Goal: Check status: Check status

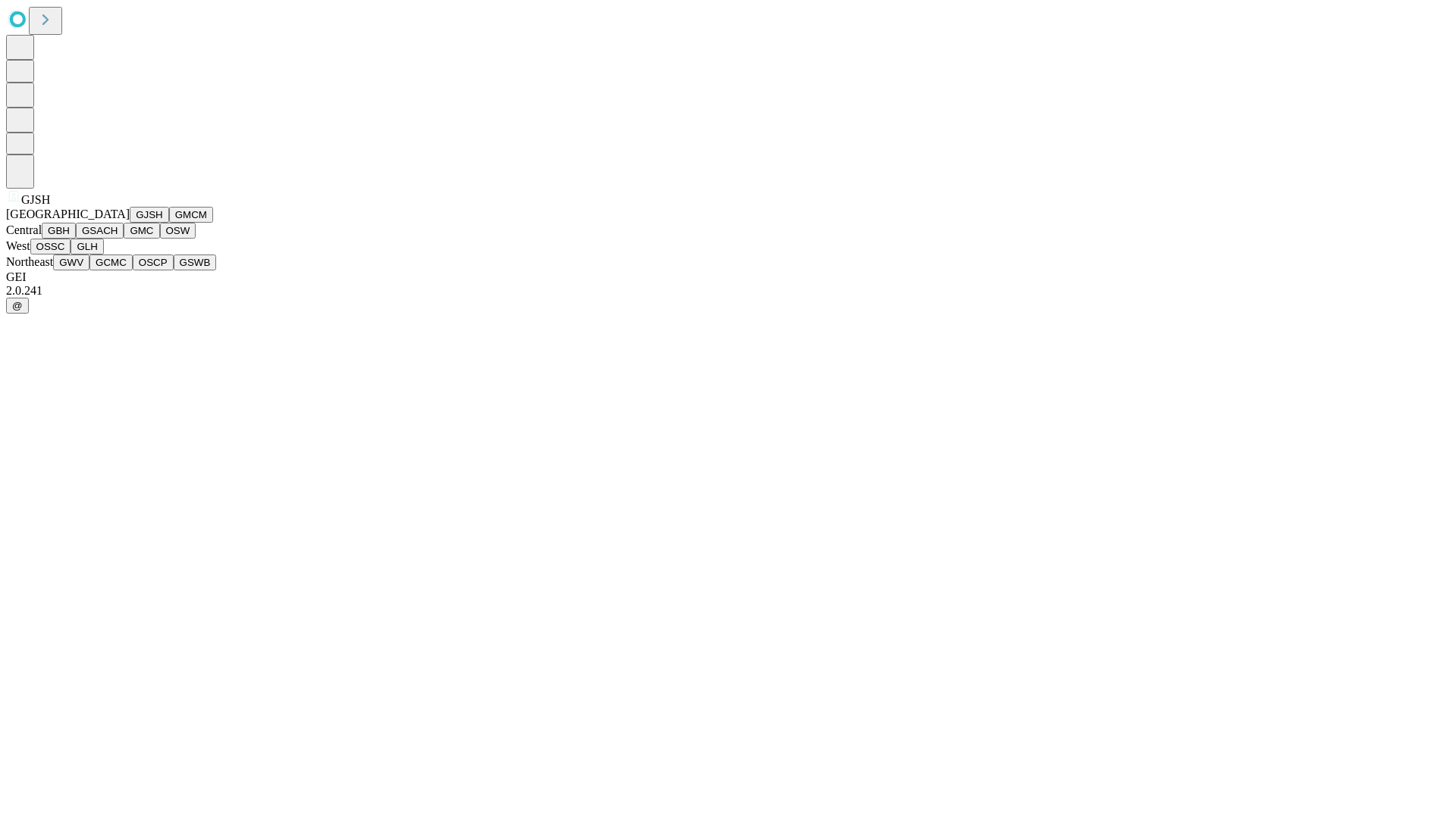
click at [130, 223] on button "GJSH" at bounding box center [149, 214] width 40 height 16
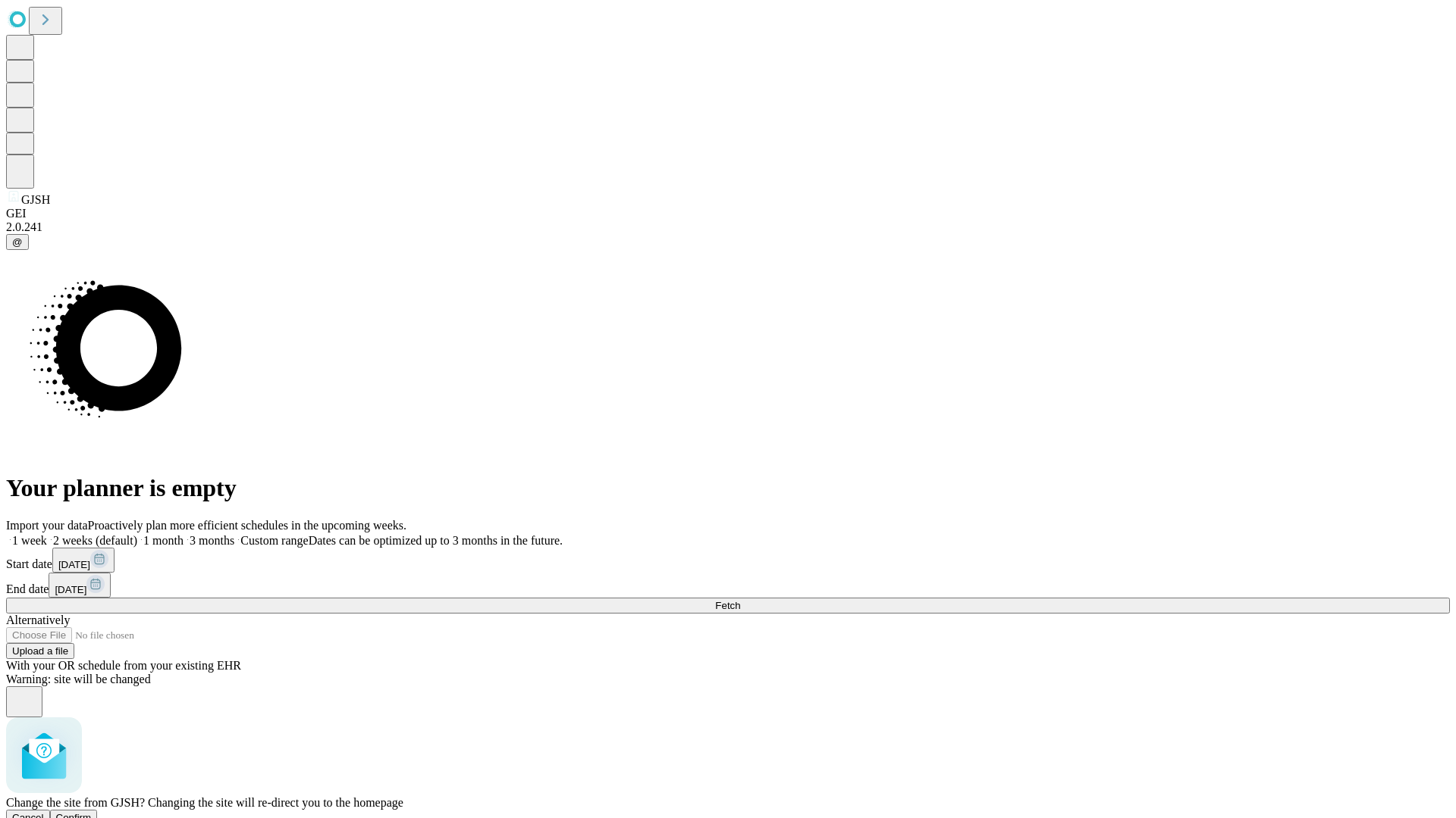
click at [91, 812] on span "Confirm" at bounding box center [74, 818] width 36 height 11
click at [137, 534] on label "2 weeks (default)" at bounding box center [92, 540] width 90 height 13
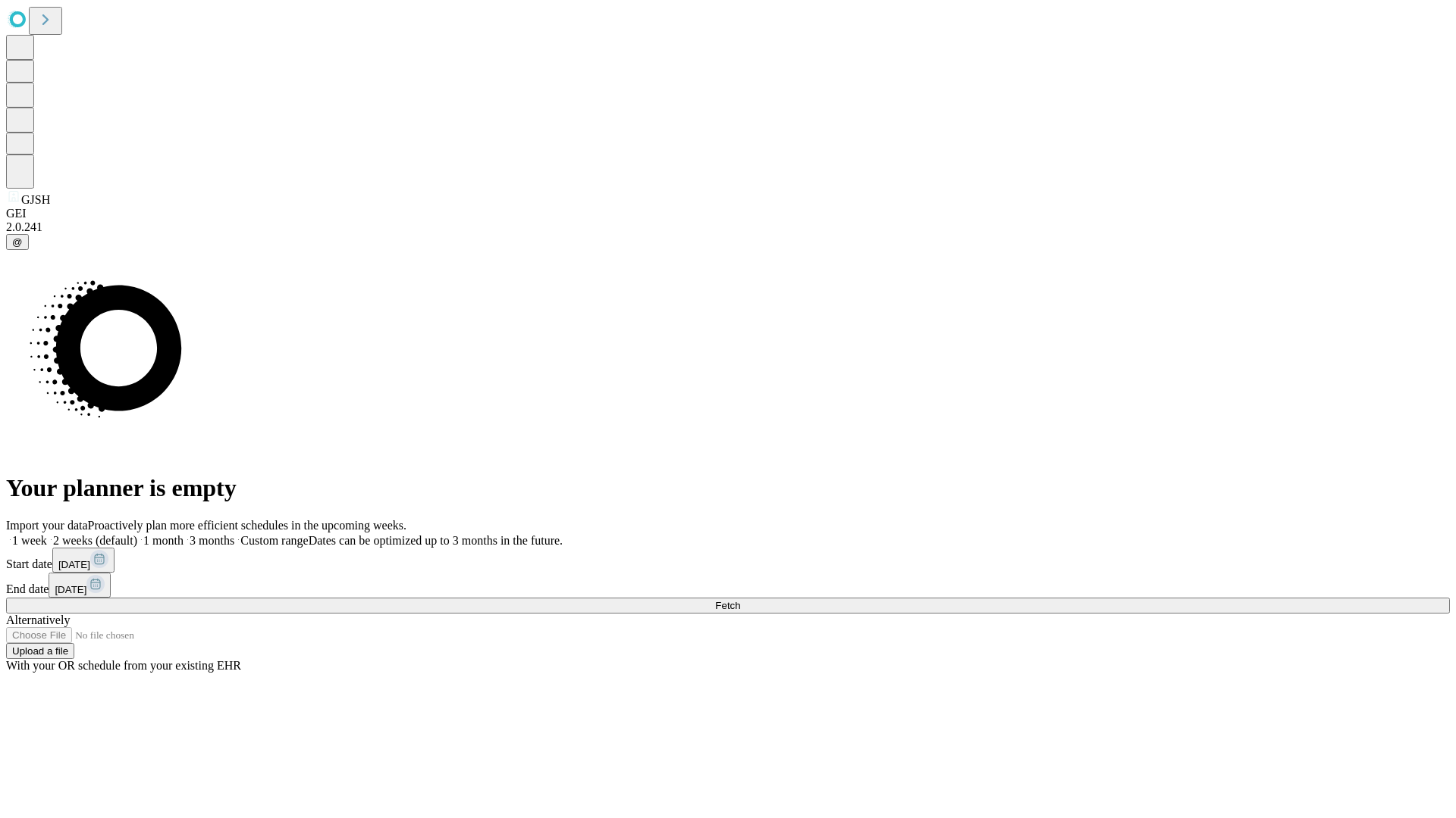
click at [740, 600] on span "Fetch" at bounding box center [727, 606] width 25 height 11
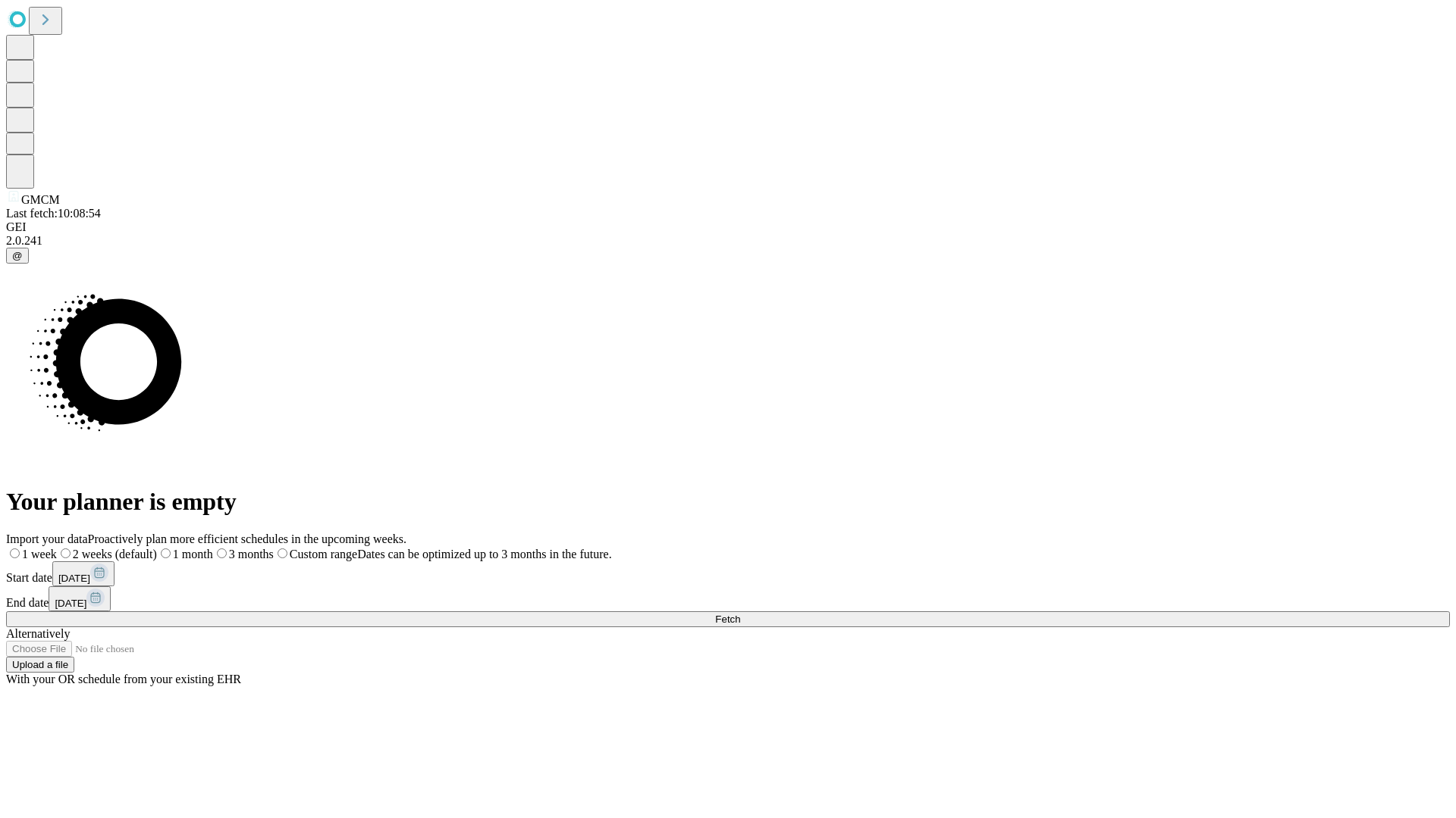
click at [157, 548] on label "2 weeks (default)" at bounding box center [107, 554] width 100 height 13
click at [740, 614] on span "Fetch" at bounding box center [727, 620] width 25 height 11
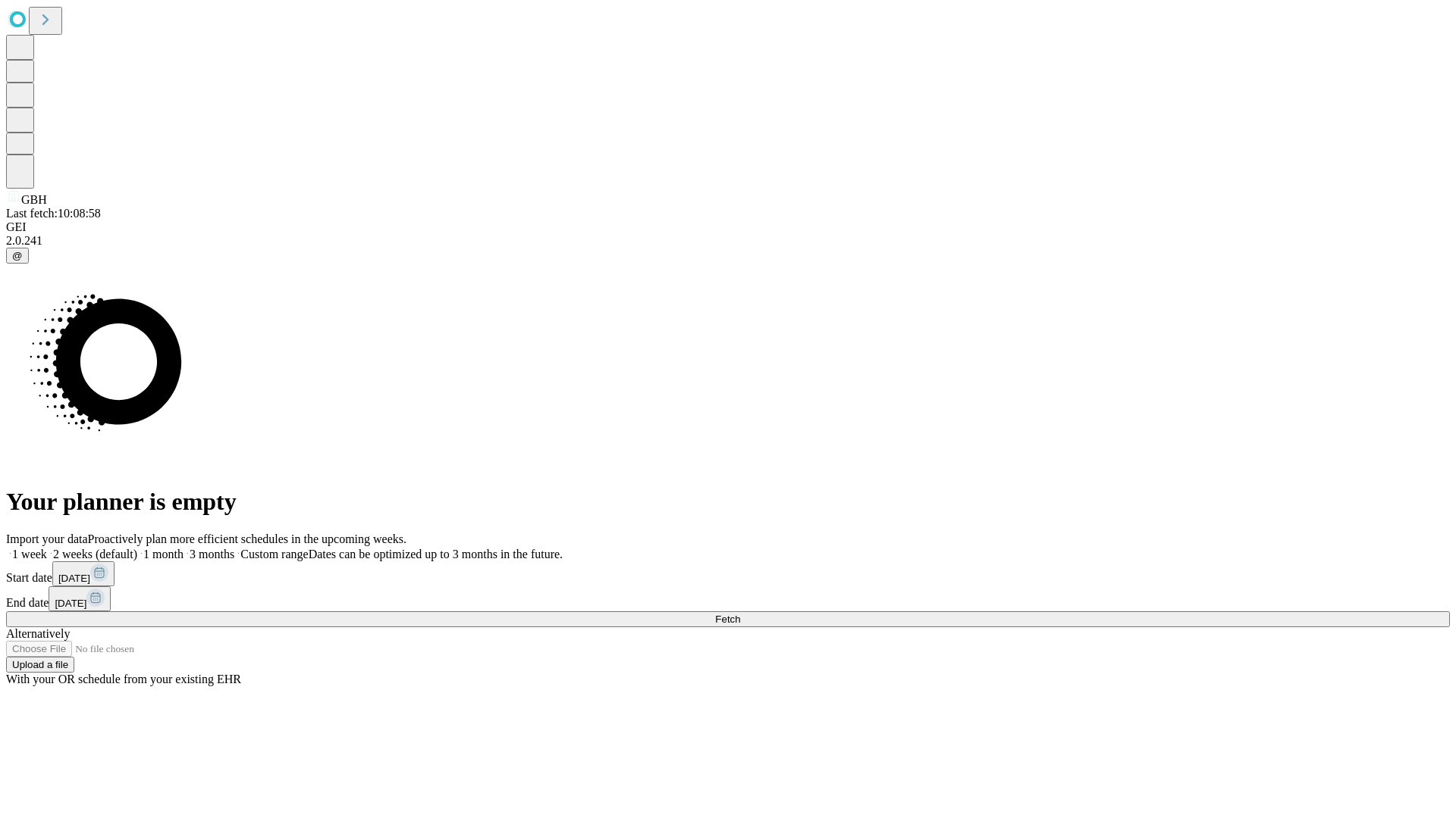
click at [137, 548] on label "2 weeks (default)" at bounding box center [92, 554] width 90 height 13
click at [740, 614] on span "Fetch" at bounding box center [727, 620] width 25 height 11
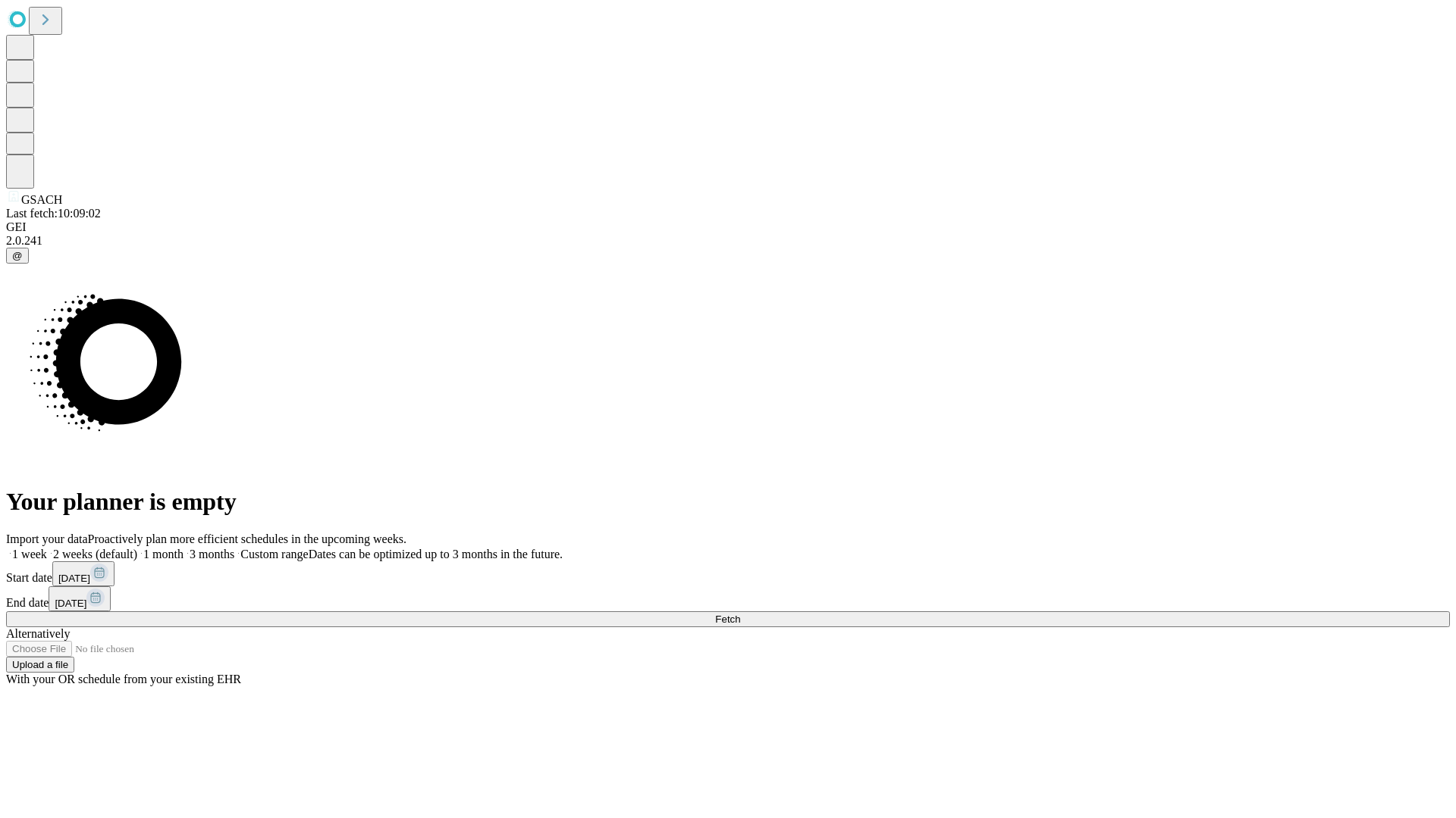
click at [137, 548] on label "2 weeks (default)" at bounding box center [92, 554] width 90 height 13
click at [740, 614] on span "Fetch" at bounding box center [727, 620] width 25 height 11
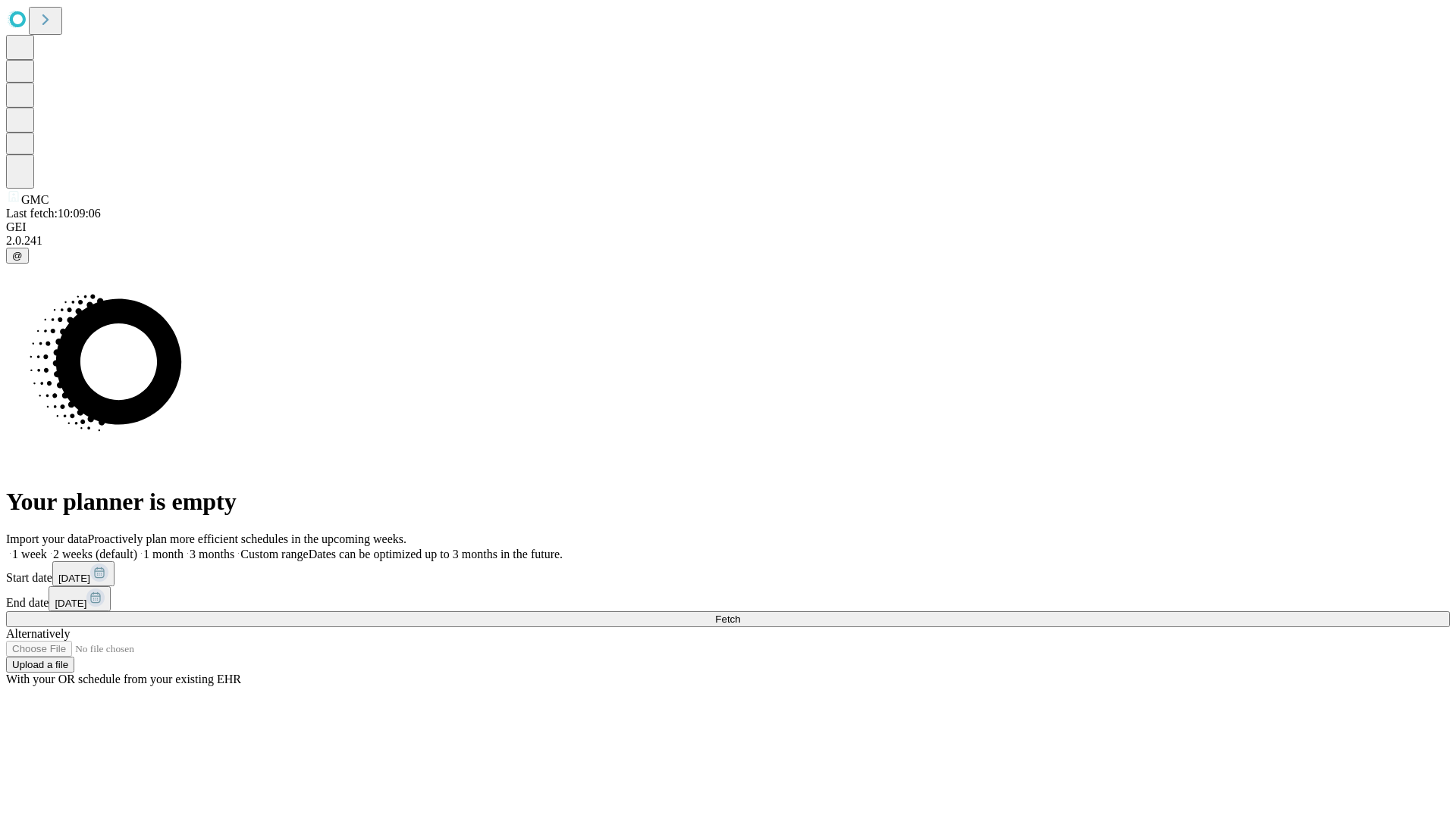
click at [137, 548] on label "2 weeks (default)" at bounding box center [92, 554] width 90 height 13
click at [740, 614] on span "Fetch" at bounding box center [727, 620] width 25 height 11
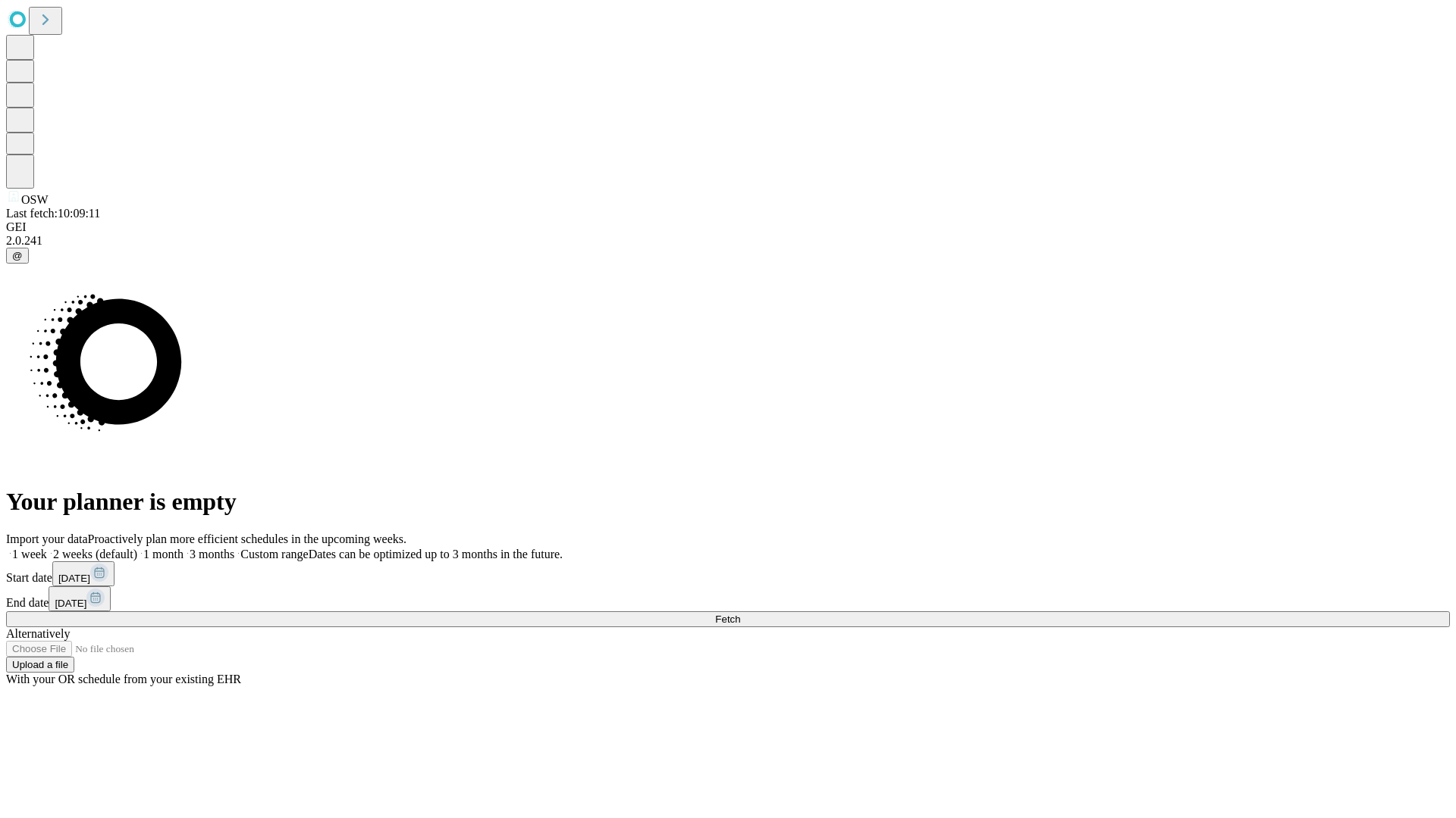
click at [137, 548] on label "2 weeks (default)" at bounding box center [92, 554] width 90 height 13
click at [740, 614] on span "Fetch" at bounding box center [727, 620] width 25 height 11
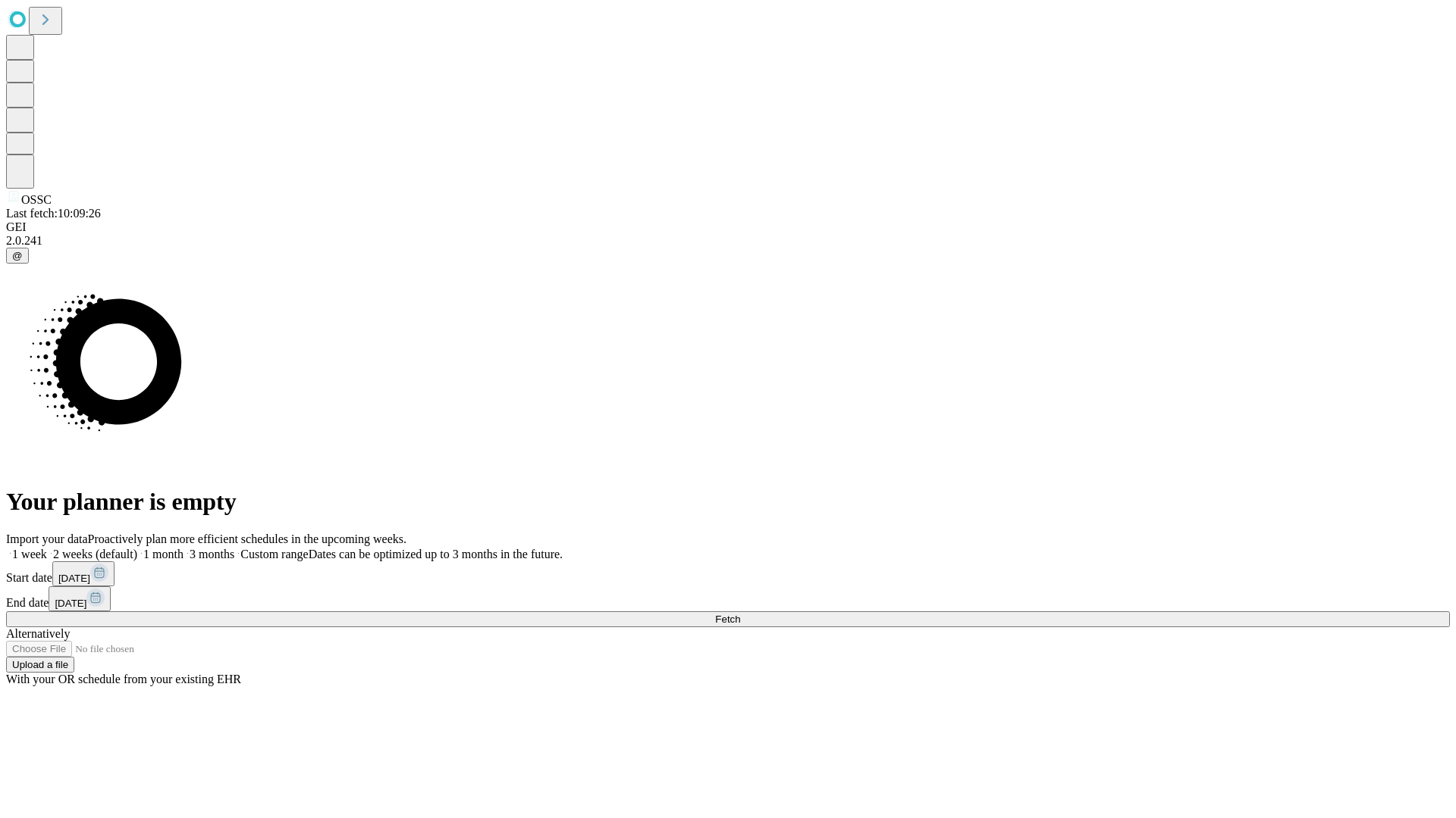
click at [137, 548] on label "2 weeks (default)" at bounding box center [92, 554] width 90 height 13
click at [740, 614] on span "Fetch" at bounding box center [727, 620] width 25 height 11
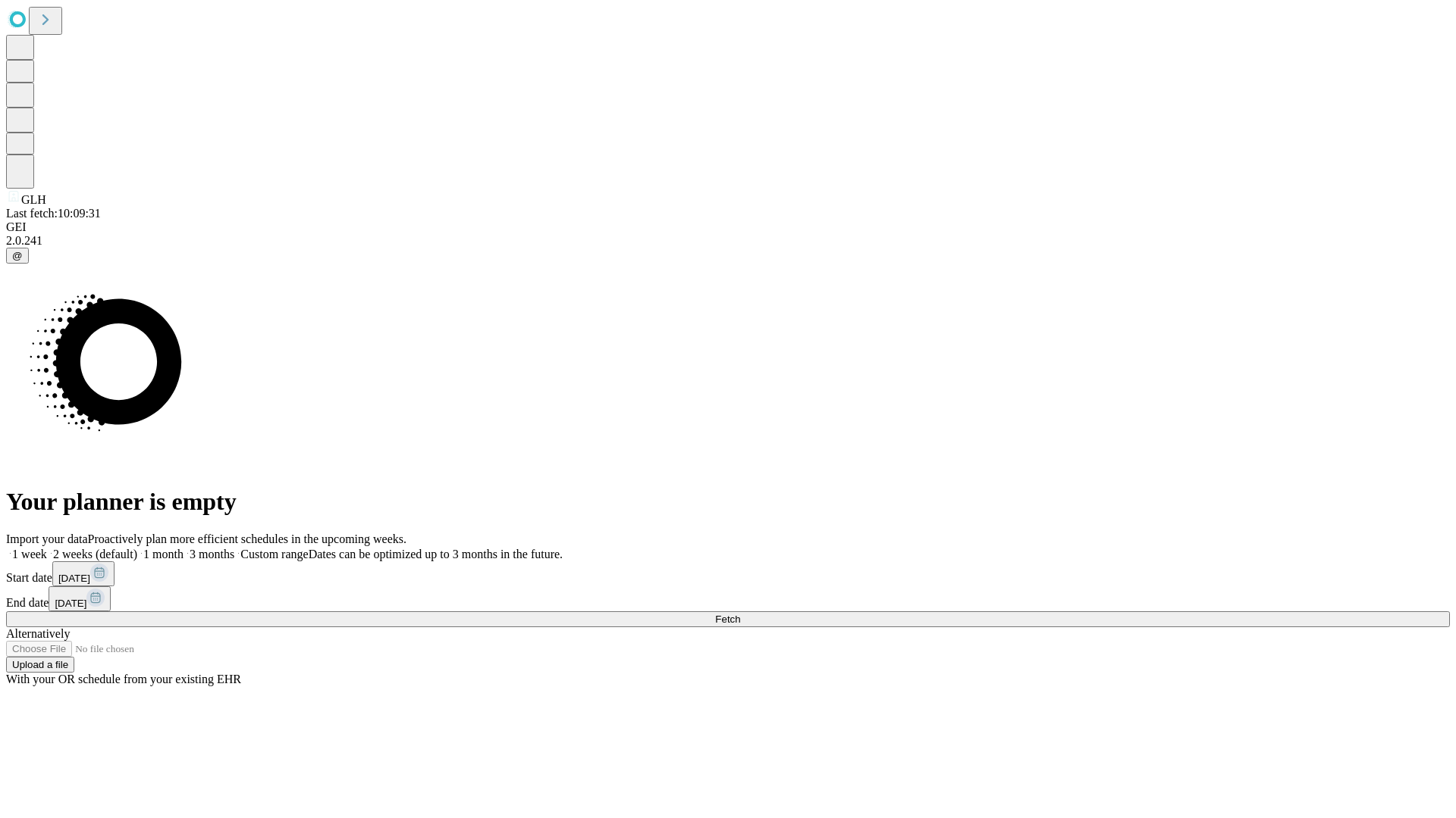
click at [137, 548] on label "2 weeks (default)" at bounding box center [92, 554] width 90 height 13
click at [740, 614] on span "Fetch" at bounding box center [727, 620] width 25 height 11
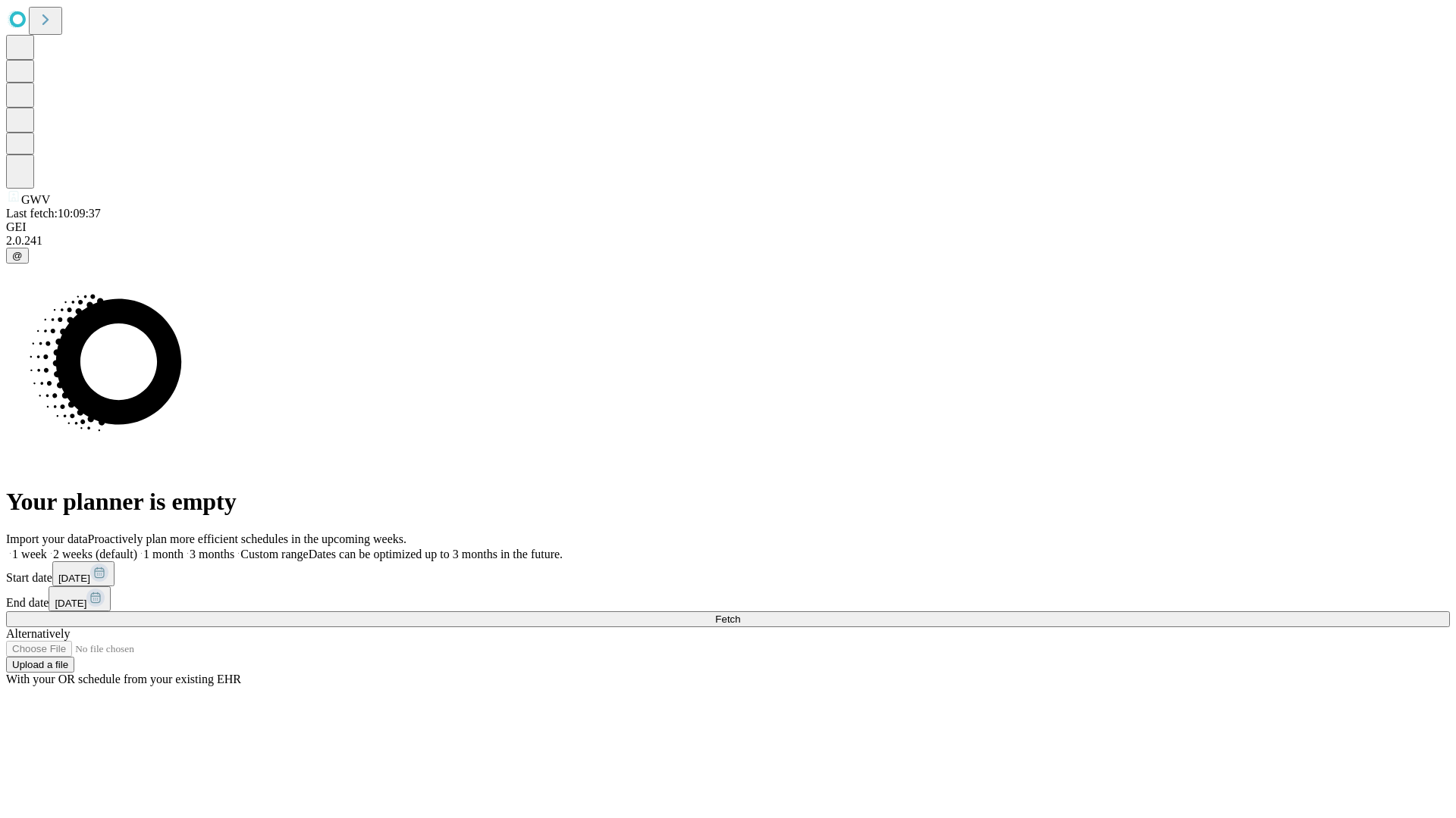
click at [137, 548] on label "2 weeks (default)" at bounding box center [92, 554] width 90 height 13
click at [740, 614] on span "Fetch" at bounding box center [727, 620] width 25 height 11
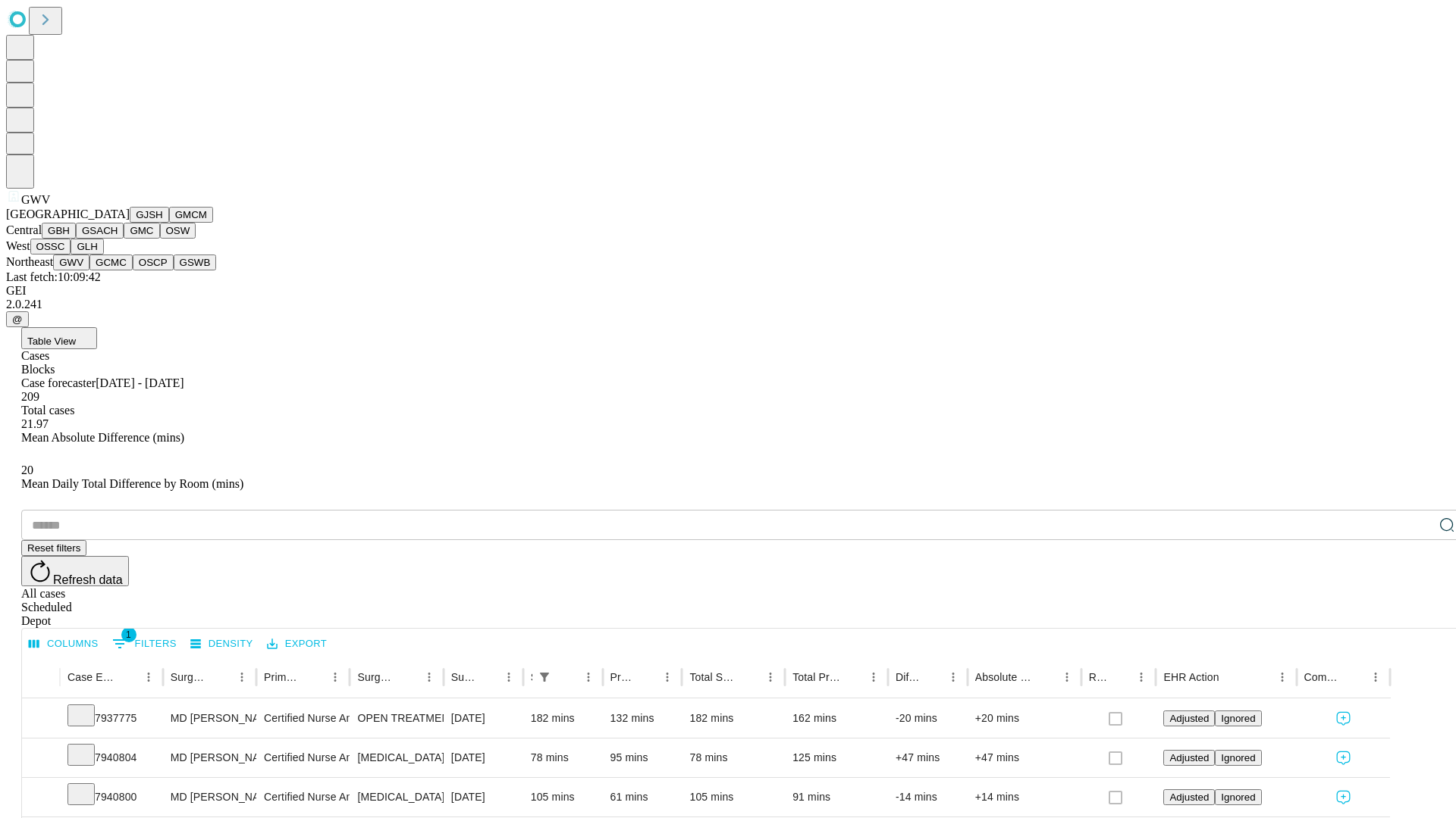
click at [117, 270] on button "GCMC" at bounding box center [111, 262] width 43 height 16
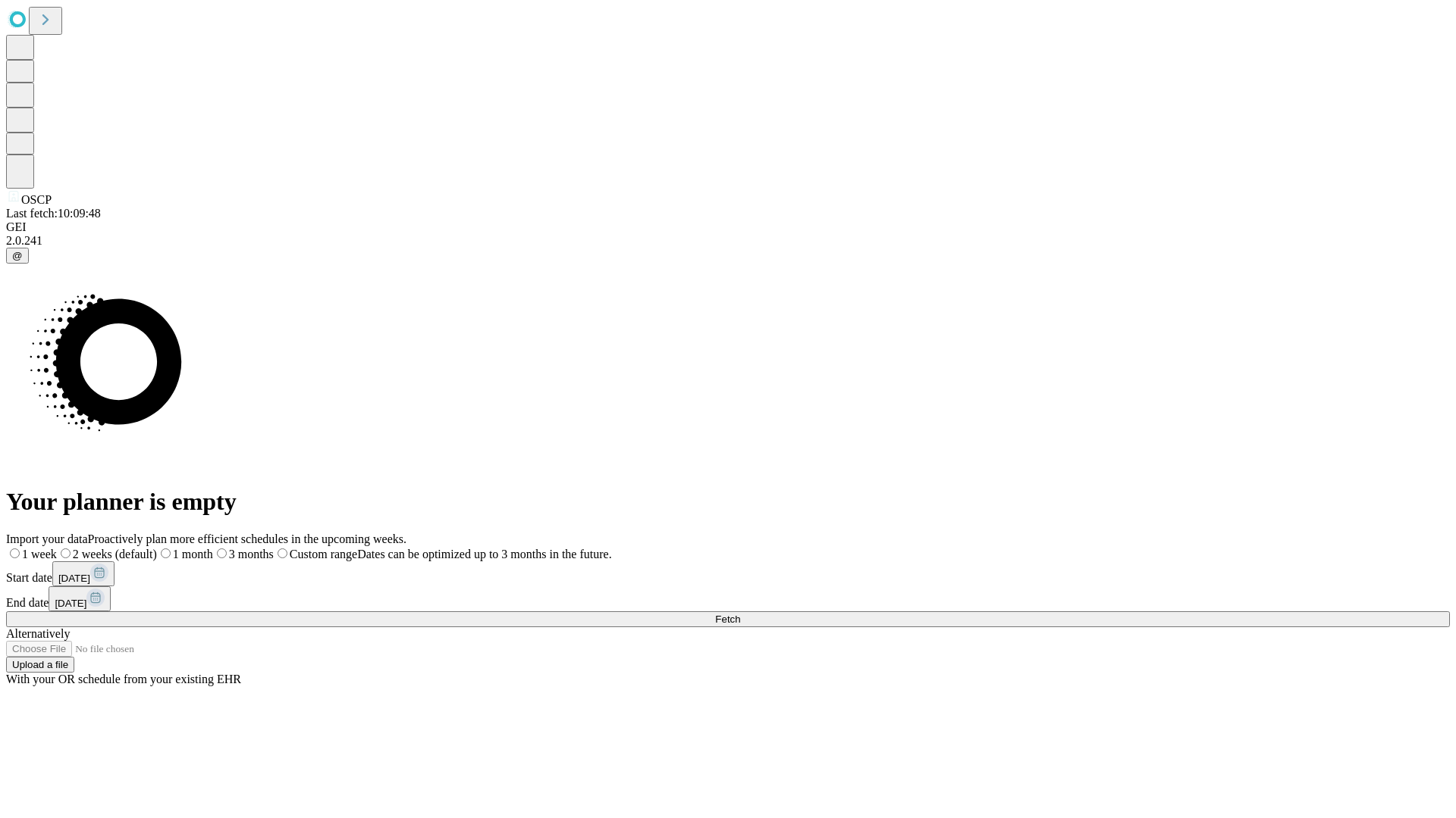
click at [740, 614] on span "Fetch" at bounding box center [727, 620] width 25 height 11
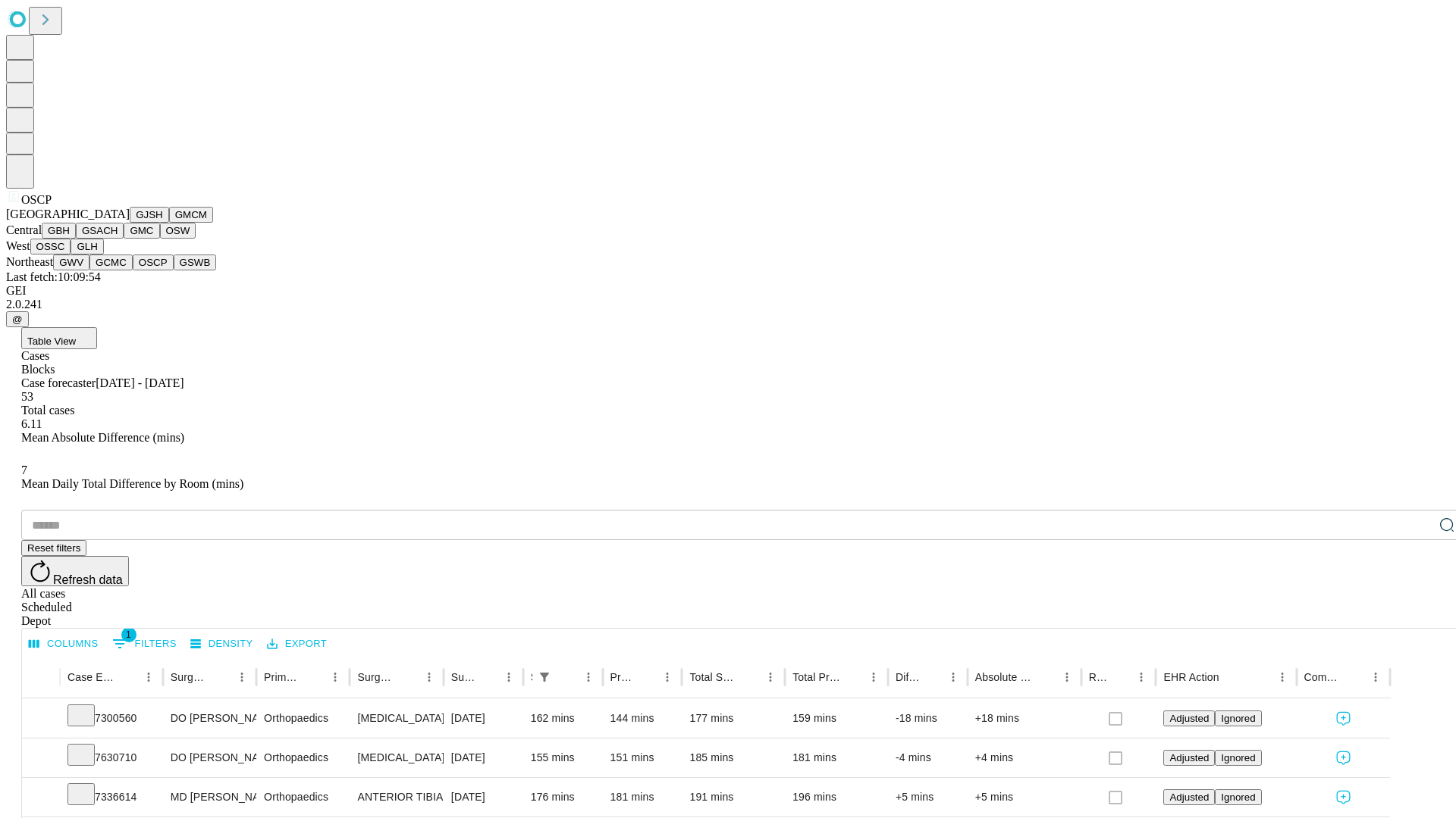
click at [173, 270] on button "GSWB" at bounding box center [195, 262] width 43 height 16
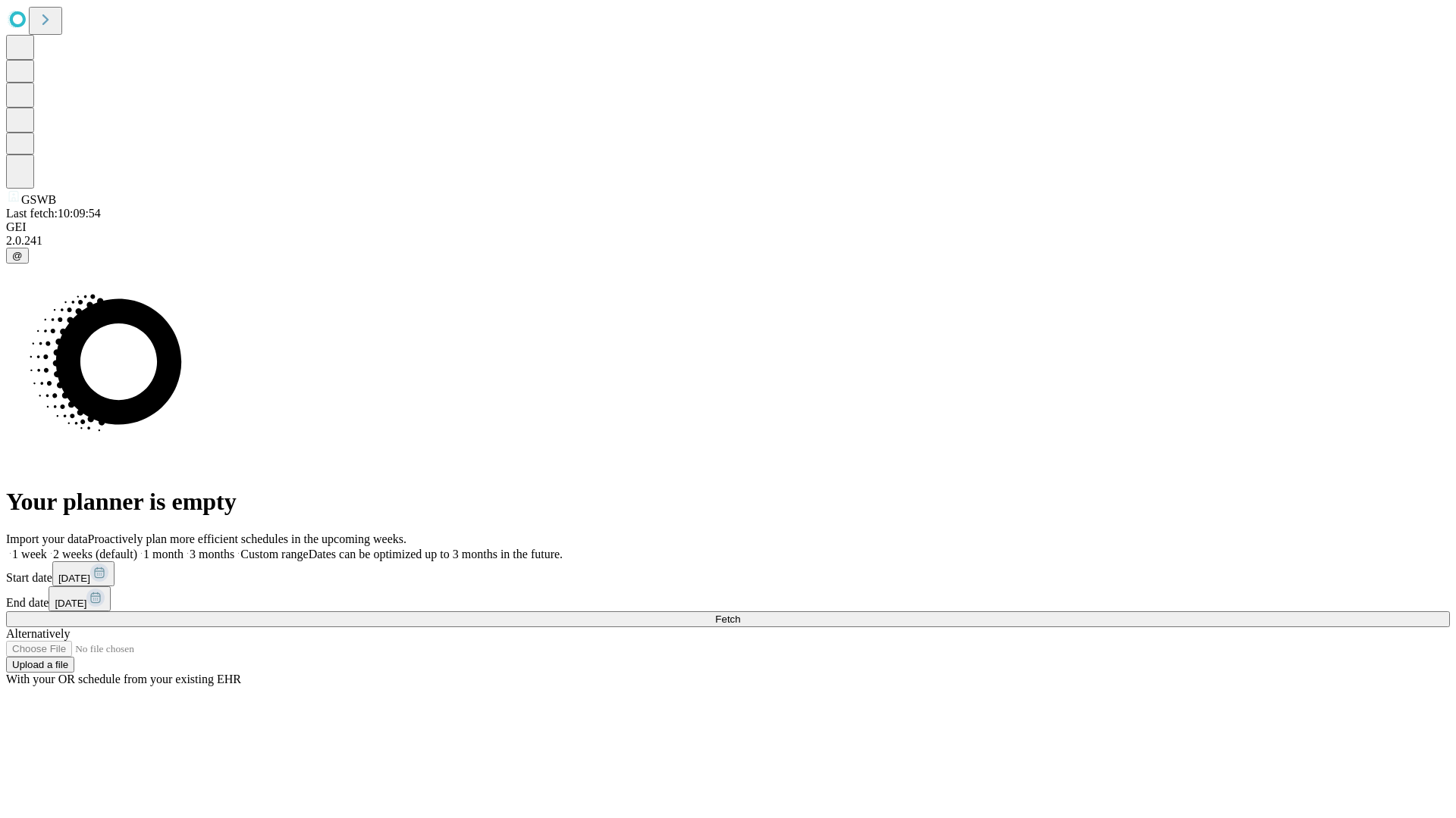
click at [740, 614] on span "Fetch" at bounding box center [727, 620] width 25 height 11
